Goal: Book appointment/travel/reservation

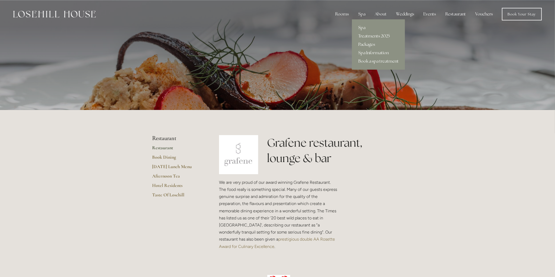
click at [363, 13] on div "Spa" at bounding box center [361, 14] width 15 height 10
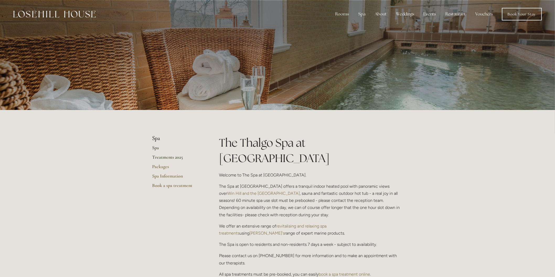
click at [168, 157] on link "Treatments 2025" at bounding box center [177, 158] width 50 height 9
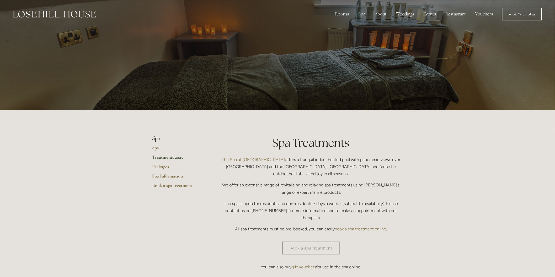
click at [481, 14] on link "Vouchers" at bounding box center [484, 14] width 26 height 10
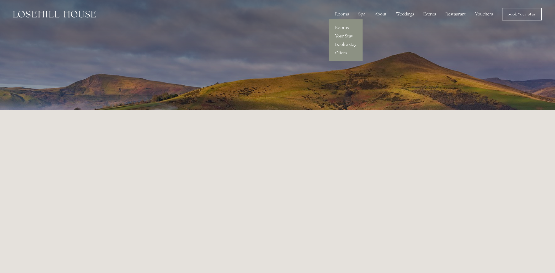
click at [349, 15] on div "Rooms" at bounding box center [342, 14] width 22 height 10
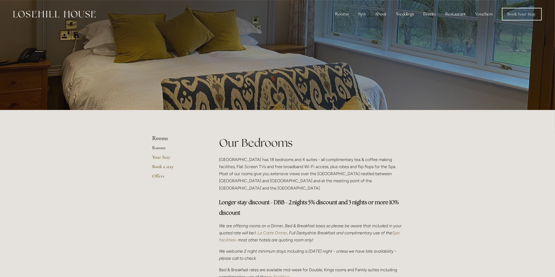
click at [157, 148] on link "Rooms" at bounding box center [177, 149] width 50 height 9
click at [163, 146] on link "Rooms" at bounding box center [177, 149] width 50 height 9
click at [166, 166] on link "Book a stay" at bounding box center [177, 168] width 50 height 9
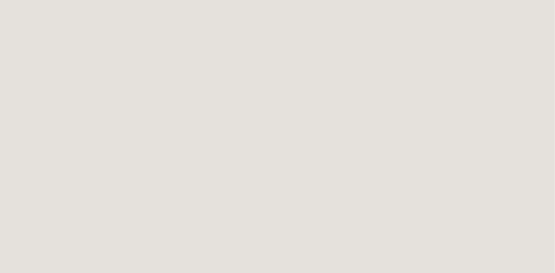
scroll to position [175, 0]
